Goal: Task Accomplishment & Management: Manage account settings

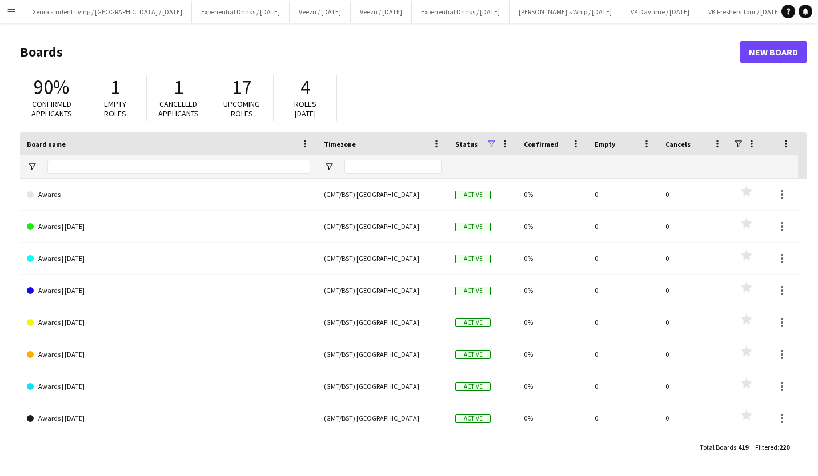
click at [7, 12] on app-icon "Menu" at bounding box center [11, 11] width 9 height 9
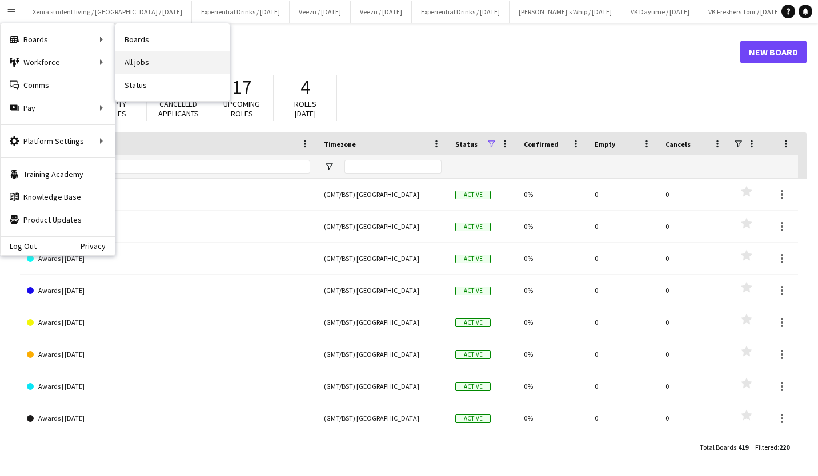
click at [139, 61] on link "All jobs" at bounding box center [172, 62] width 114 height 23
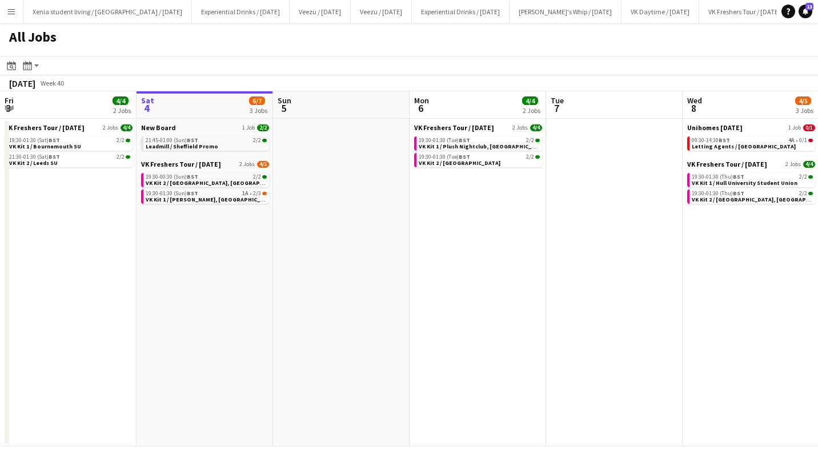
scroll to position [0, 310]
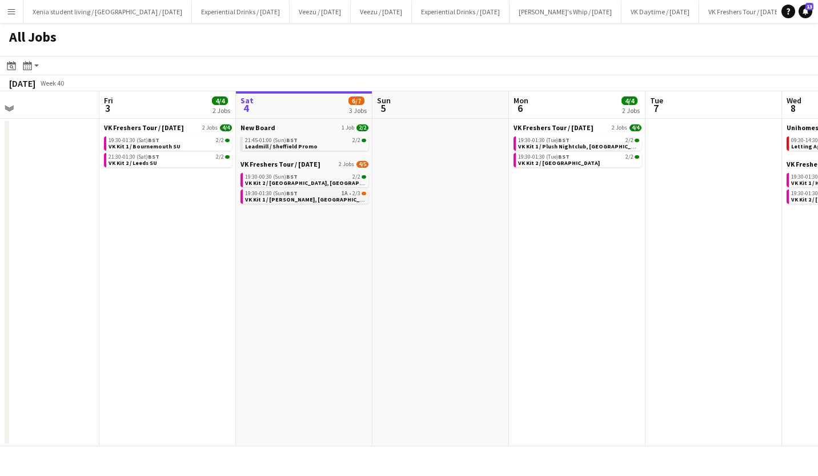
click at [319, 196] on span "VK Kit 1 / [PERSON_NAME], [GEOGRAPHIC_DATA]" at bounding box center [310, 199] width 130 height 7
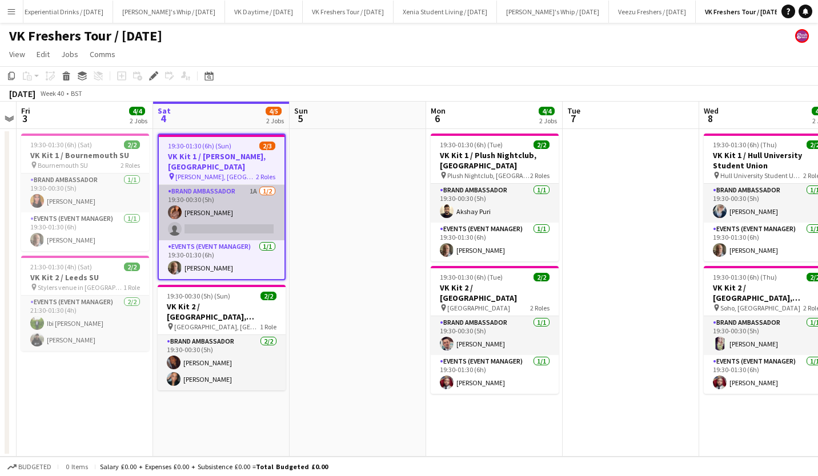
click at [243, 228] on app-card-role "Brand Ambassador 1A [DATE] 19:30-00:30 (5h) [PERSON_NAME] single-neutral-actions" at bounding box center [222, 212] width 126 height 55
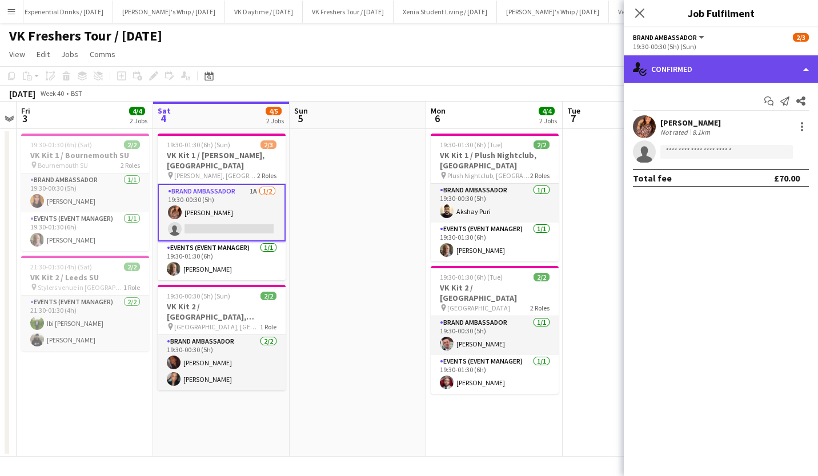
click at [700, 62] on div "single-neutral-actions-check-2 Confirmed" at bounding box center [721, 68] width 194 height 27
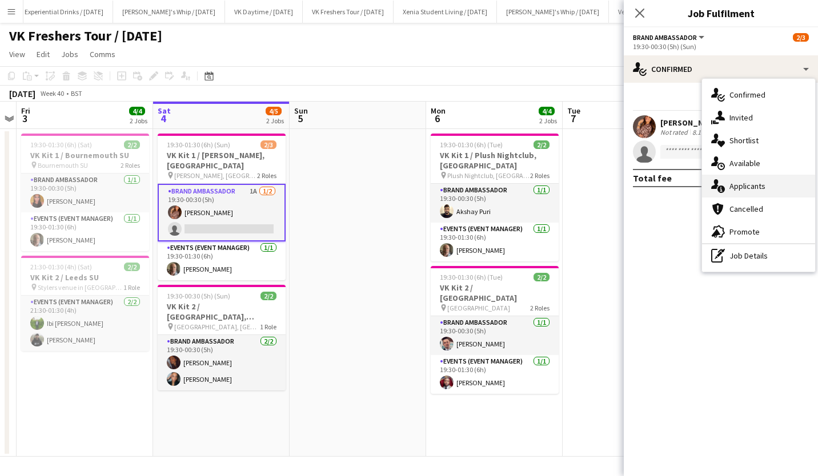
click at [746, 179] on div "single-neutral-actions-information Applicants" at bounding box center [758, 186] width 113 height 23
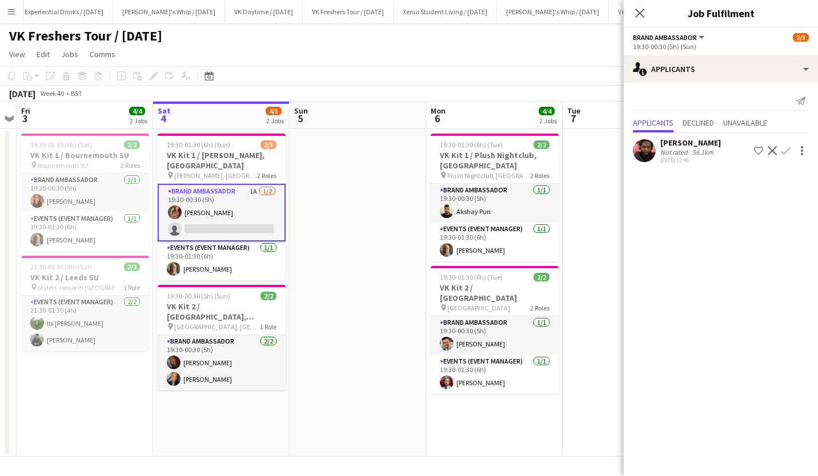
click at [710, 141] on div "[PERSON_NAME]" at bounding box center [690, 143] width 61 height 10
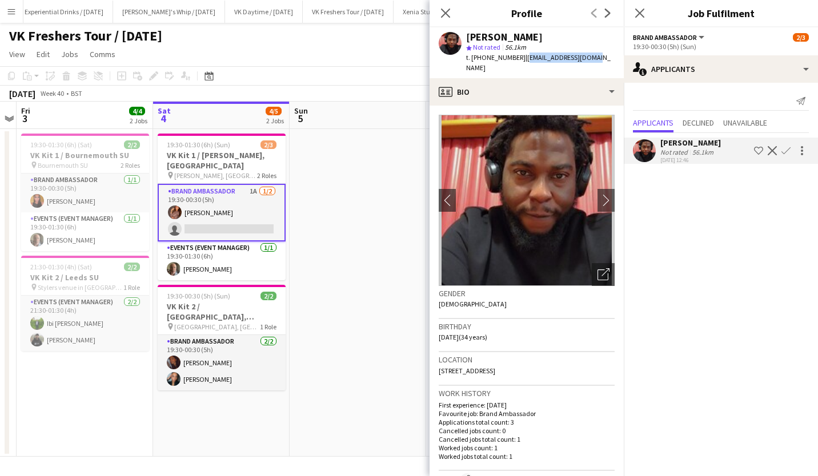
drag, startPoint x: 520, startPoint y: 57, endPoint x: 591, endPoint y: 59, distance: 71.4
click at [591, 59] on div "[PERSON_NAME] star Not rated 56.1km t. [PHONE_NUMBER] | [EMAIL_ADDRESS][DOMAIN_…" at bounding box center [526, 52] width 194 height 51
copy span "[EMAIL_ADDRESS][DOMAIN_NAME]"
click at [786, 148] on app-icon "Confirm" at bounding box center [785, 150] width 9 height 9
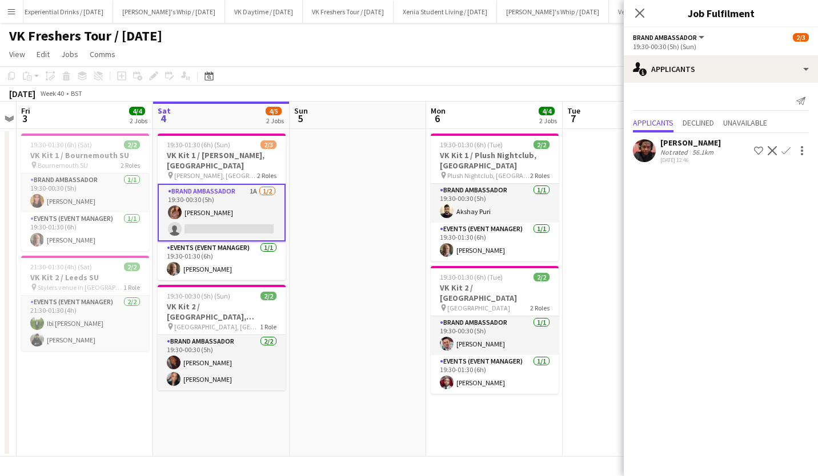
click at [786, 148] on app-icon "Confirm" at bounding box center [785, 150] width 9 height 9
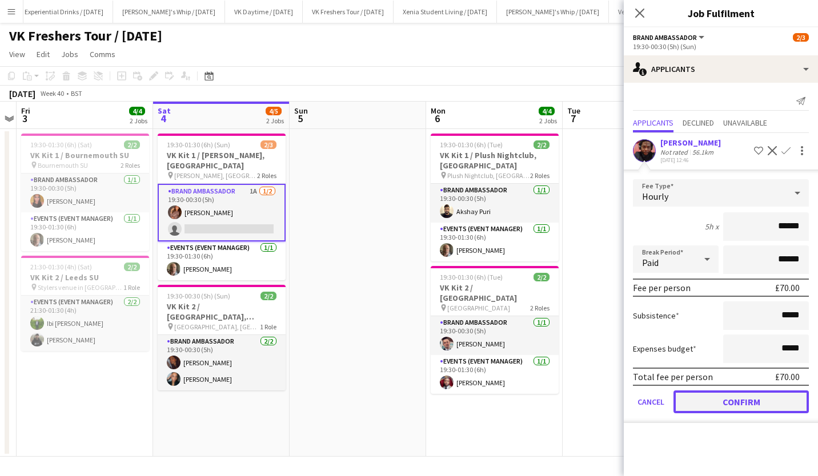
click at [761, 399] on button "Confirm" at bounding box center [740, 402] width 135 height 23
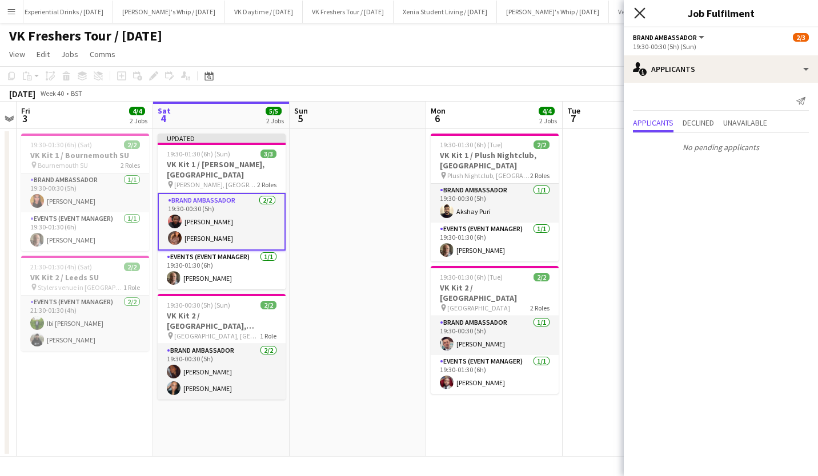
click at [642, 14] on icon "Close pop-in" at bounding box center [639, 12] width 11 height 11
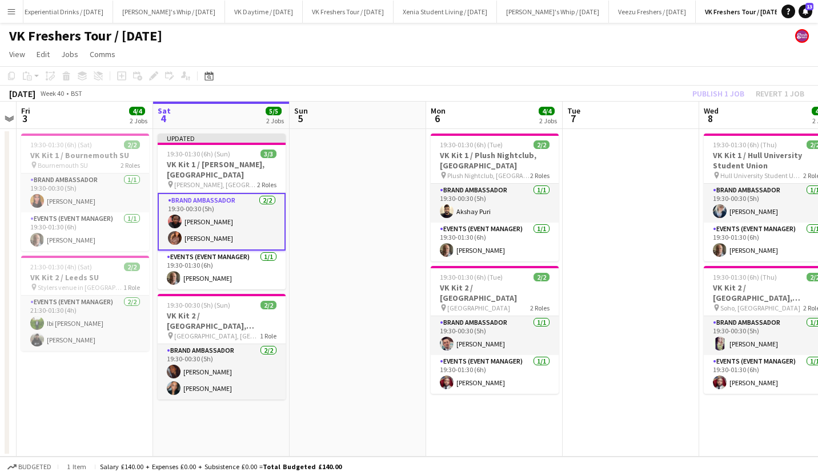
click at [700, 90] on div "Publish 1 job Revert 1 job" at bounding box center [748, 93] width 139 height 15
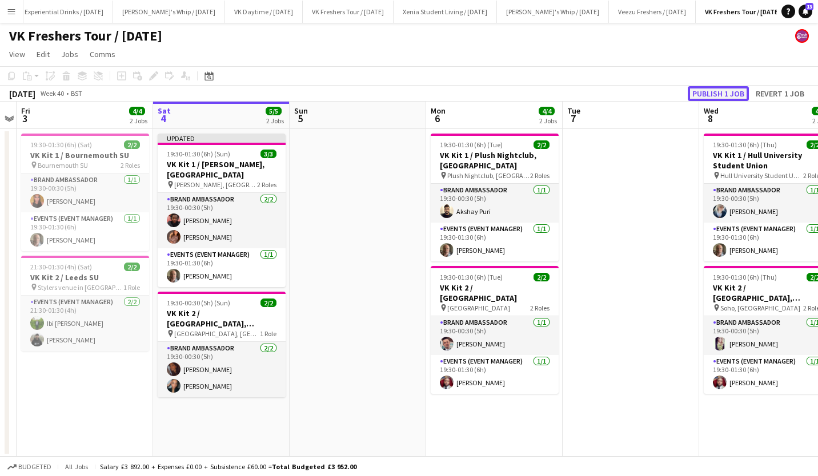
click at [705, 91] on button "Publish 1 job" at bounding box center [718, 93] width 61 height 15
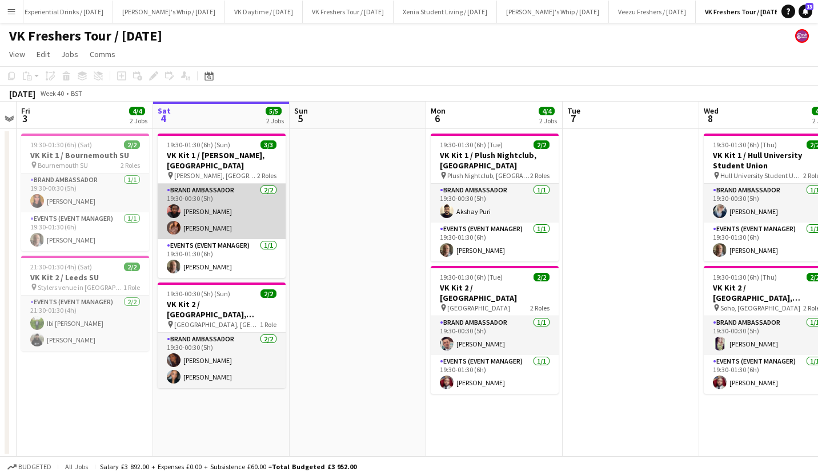
click at [220, 211] on app-card-role "Brand Ambassador [DATE] 19:30-00:30 (5h) [PERSON_NAME] [PERSON_NAME] Manchipp" at bounding box center [222, 211] width 128 height 55
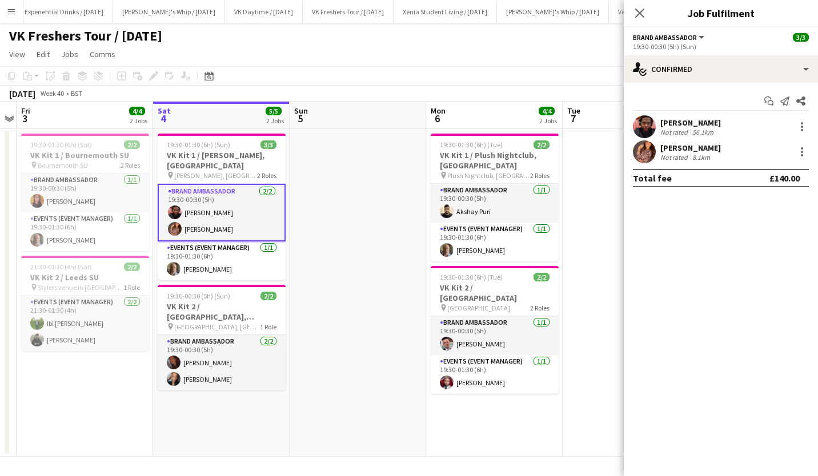
click at [682, 121] on div "[PERSON_NAME]" at bounding box center [690, 123] width 61 height 10
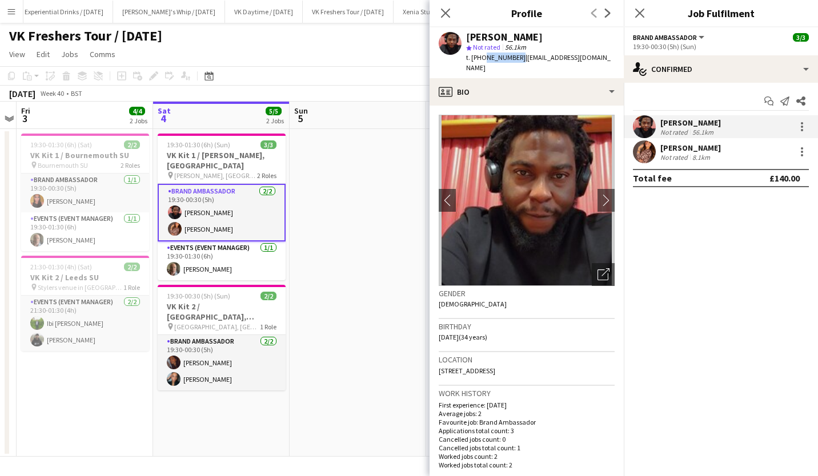
drag, startPoint x: 482, startPoint y: 57, endPoint x: 515, endPoint y: 59, distance: 32.6
click at [515, 59] on span "t. [PHONE_NUMBER]" at bounding box center [495, 57] width 59 height 9
copy span "7786152068"
